Goal: Transaction & Acquisition: Purchase product/service

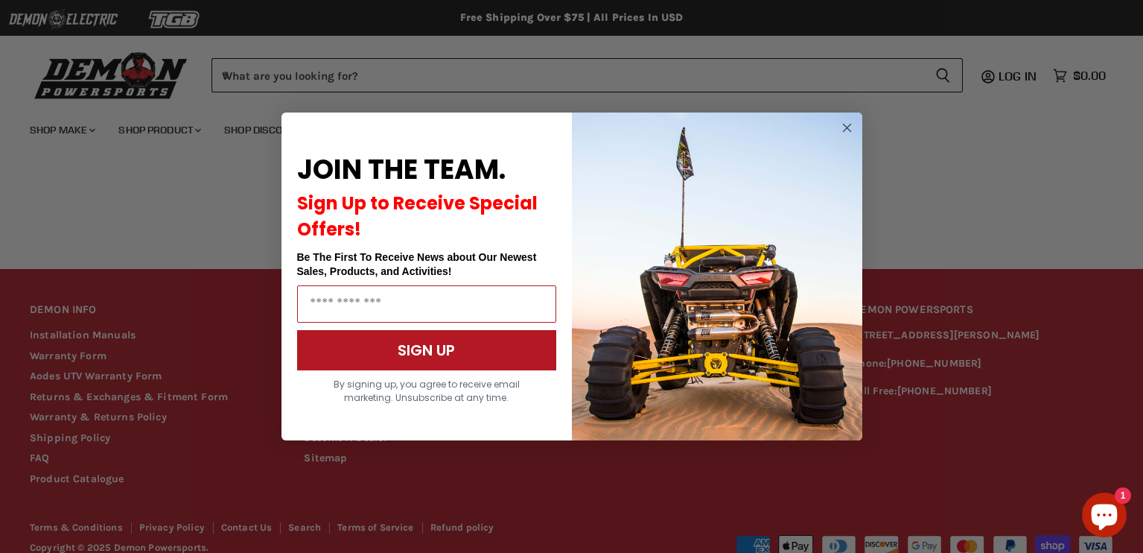
scroll to position [1143, 0]
